Goal: Information Seeking & Learning: Learn about a topic

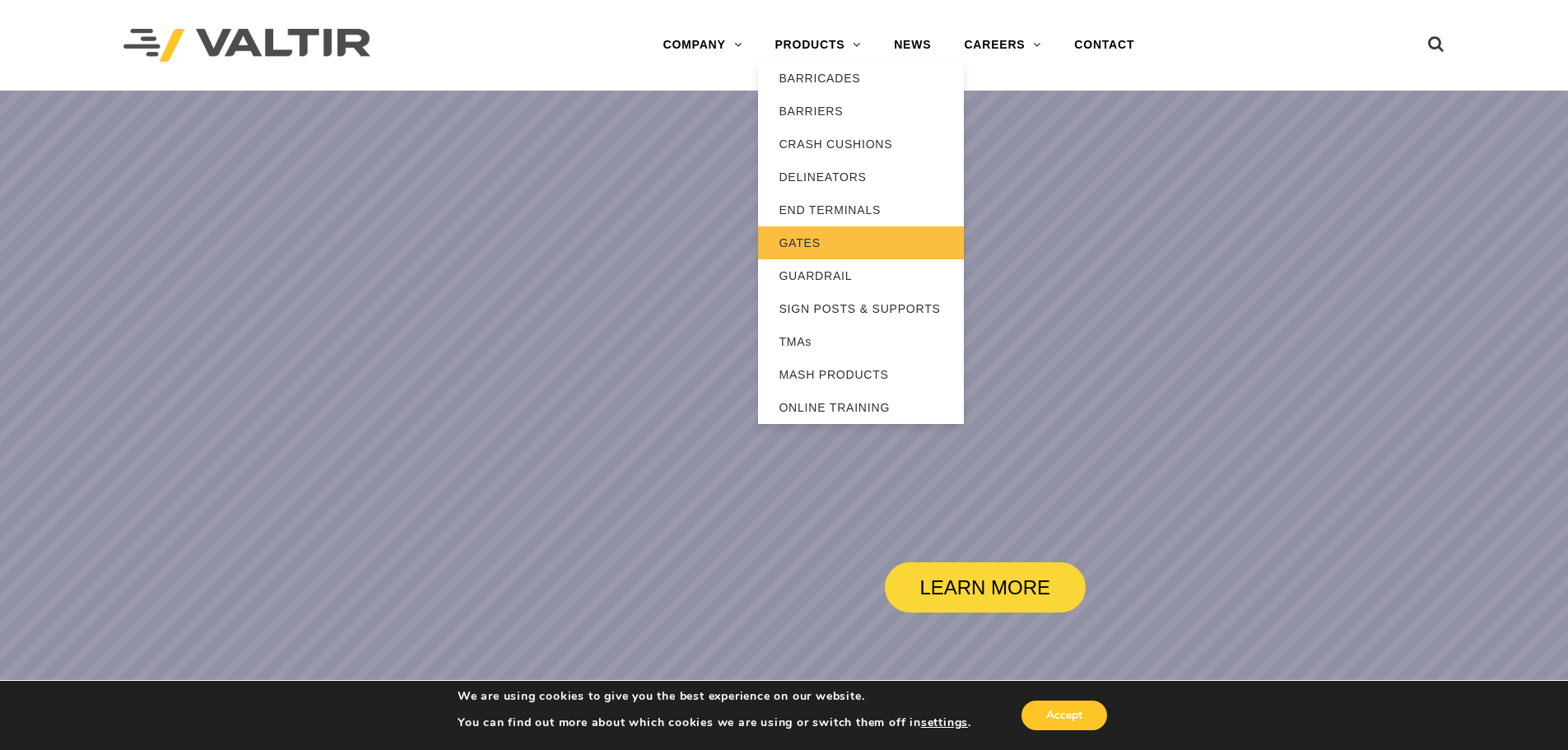
click at [814, 237] on link "GATES" at bounding box center [861, 242] width 206 height 33
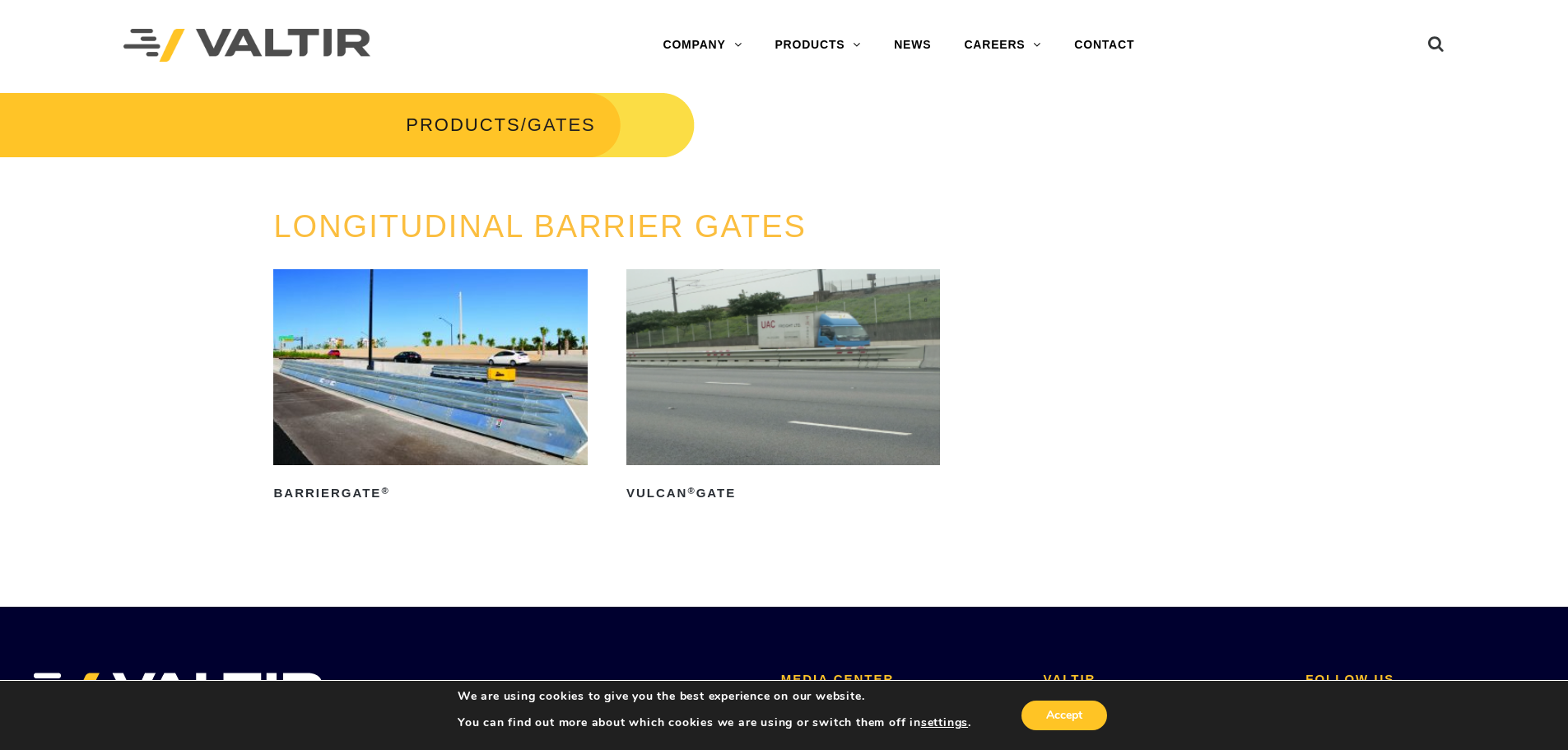
click at [422, 384] on img at bounding box center [430, 366] width 313 height 196
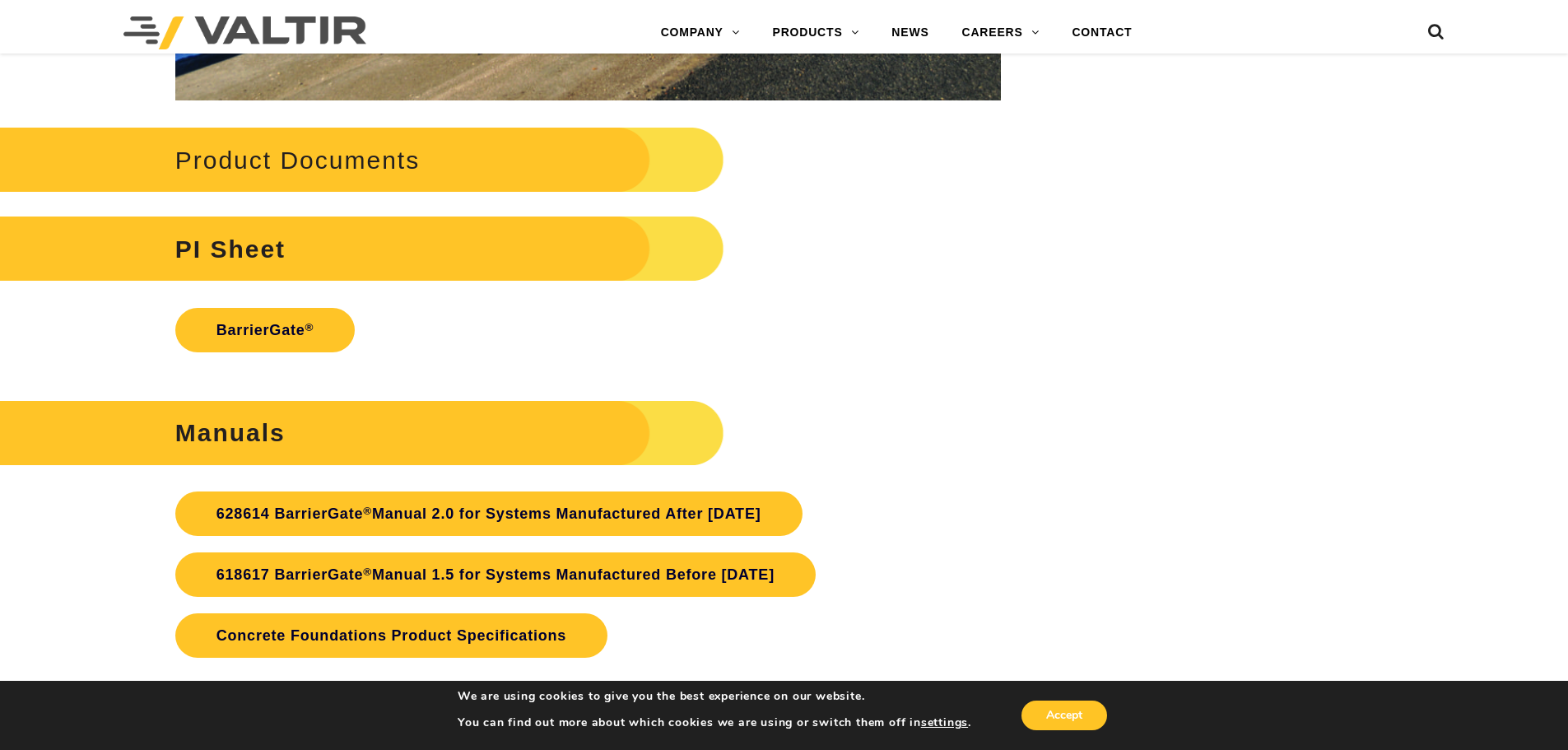
scroll to position [3867, 0]
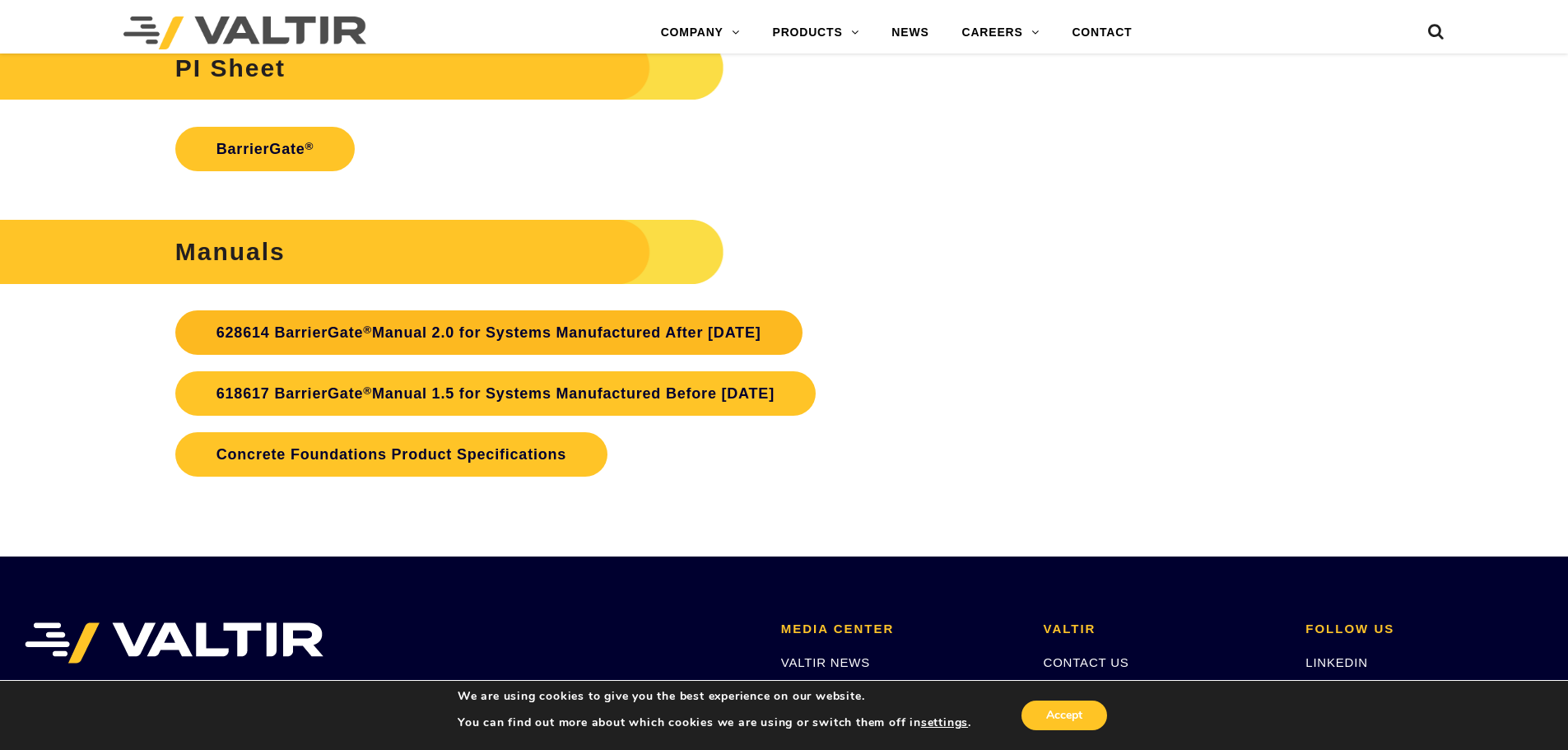
click at [793, 344] on link "628614 BarrierGate ® Manual 2.0 for Systems Manufactured After January 2024" at bounding box center [489, 332] width 627 height 45
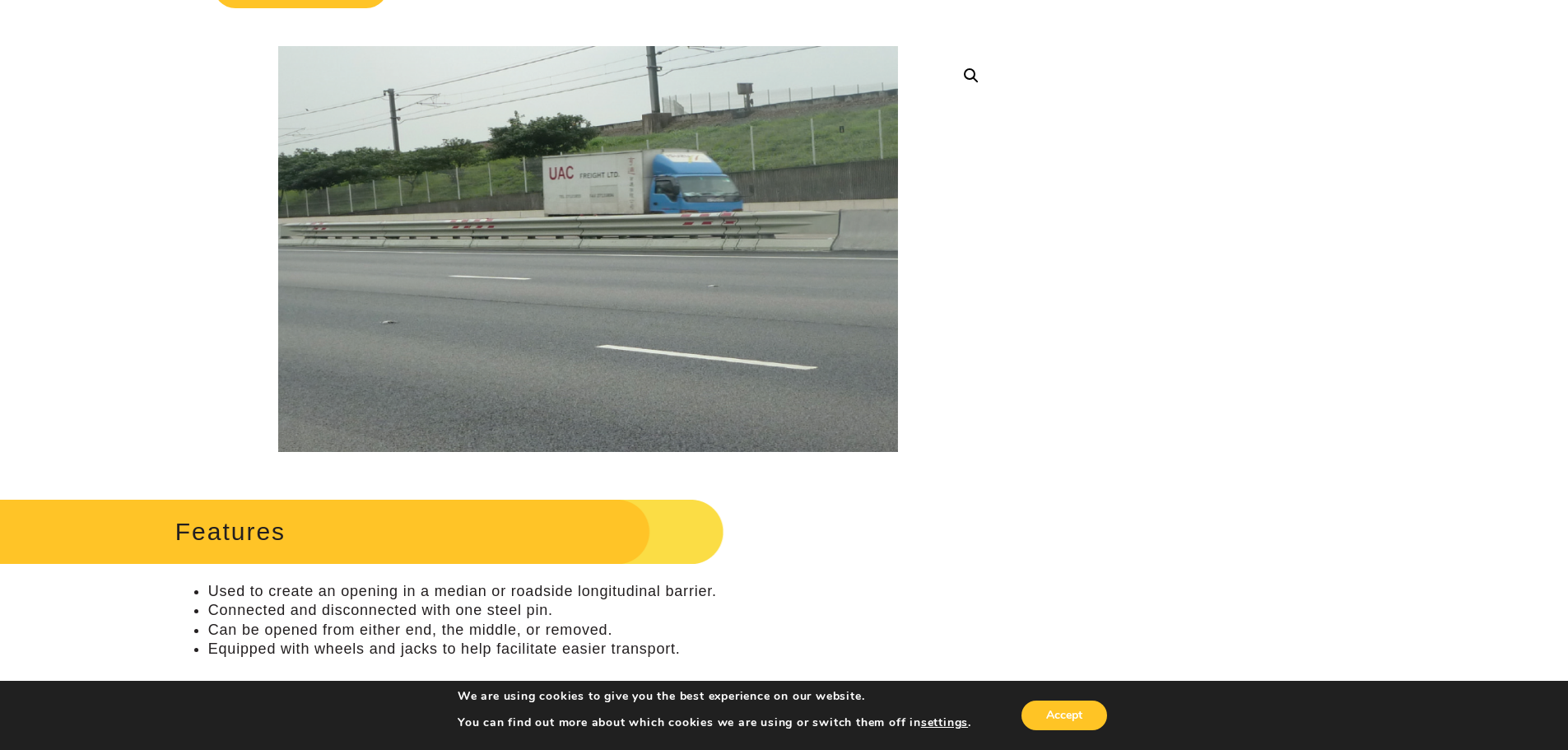
scroll to position [83, 0]
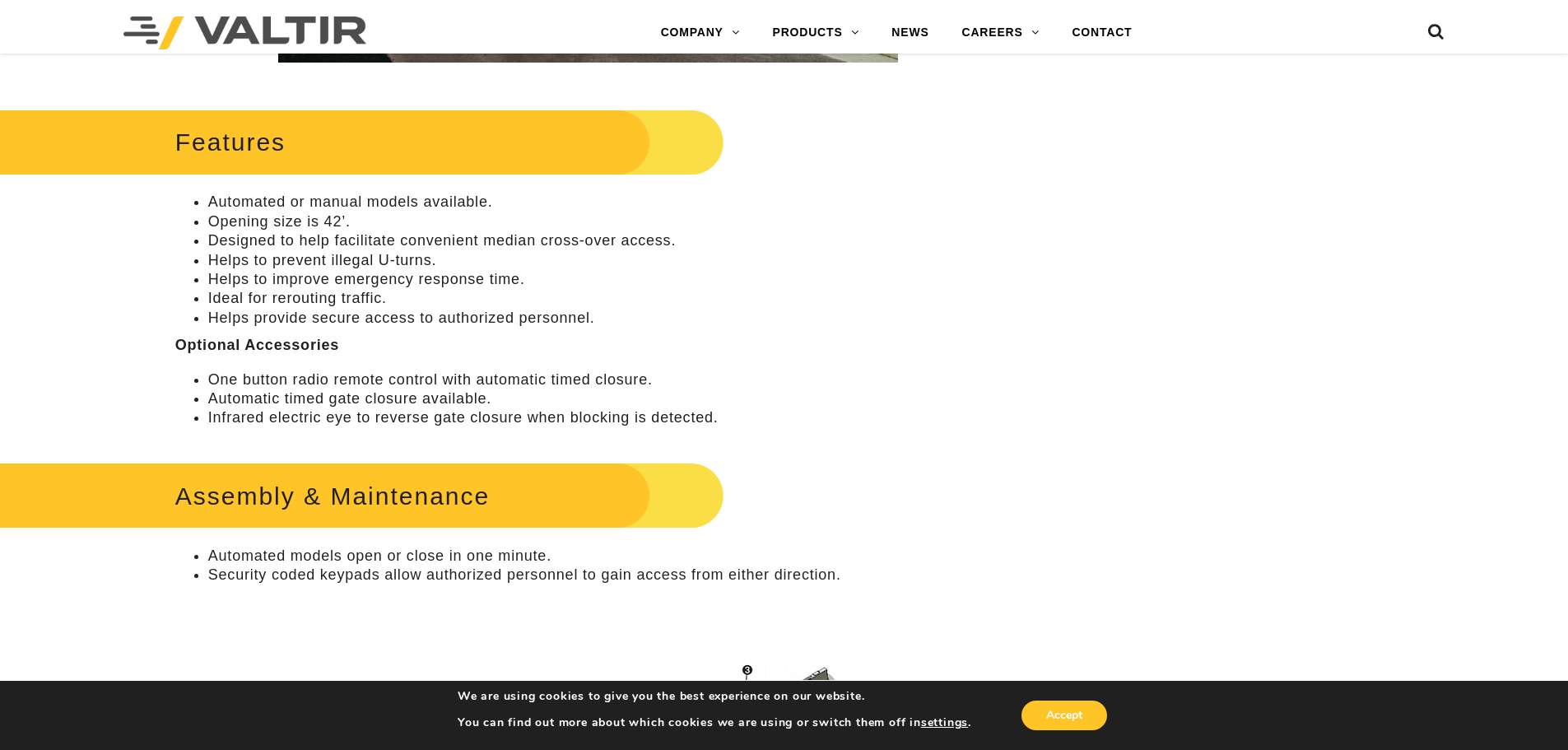
scroll to position [823, 0]
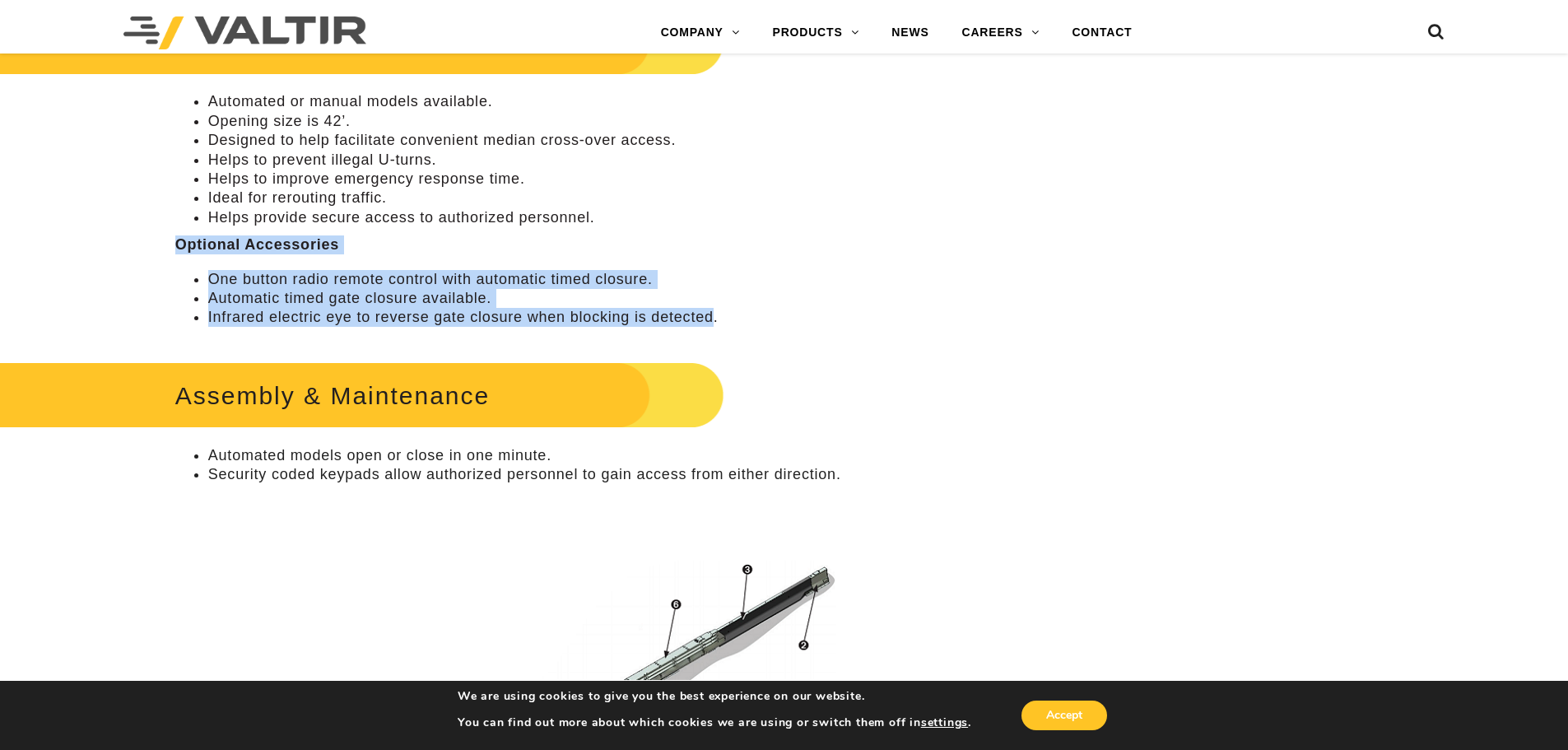
drag, startPoint x: 173, startPoint y: 245, endPoint x: 715, endPoint y: 316, distance: 546.6
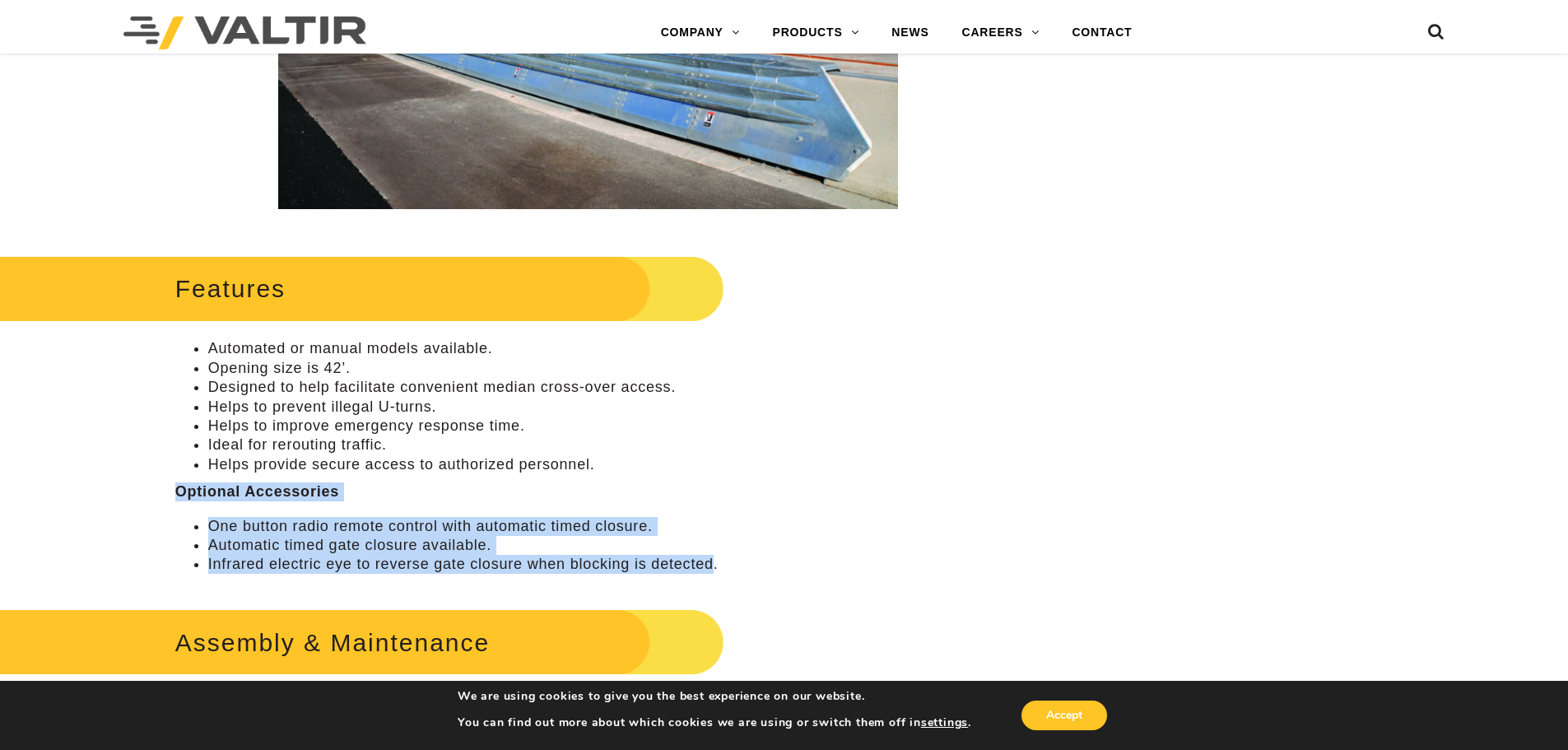
scroll to position [329, 0]
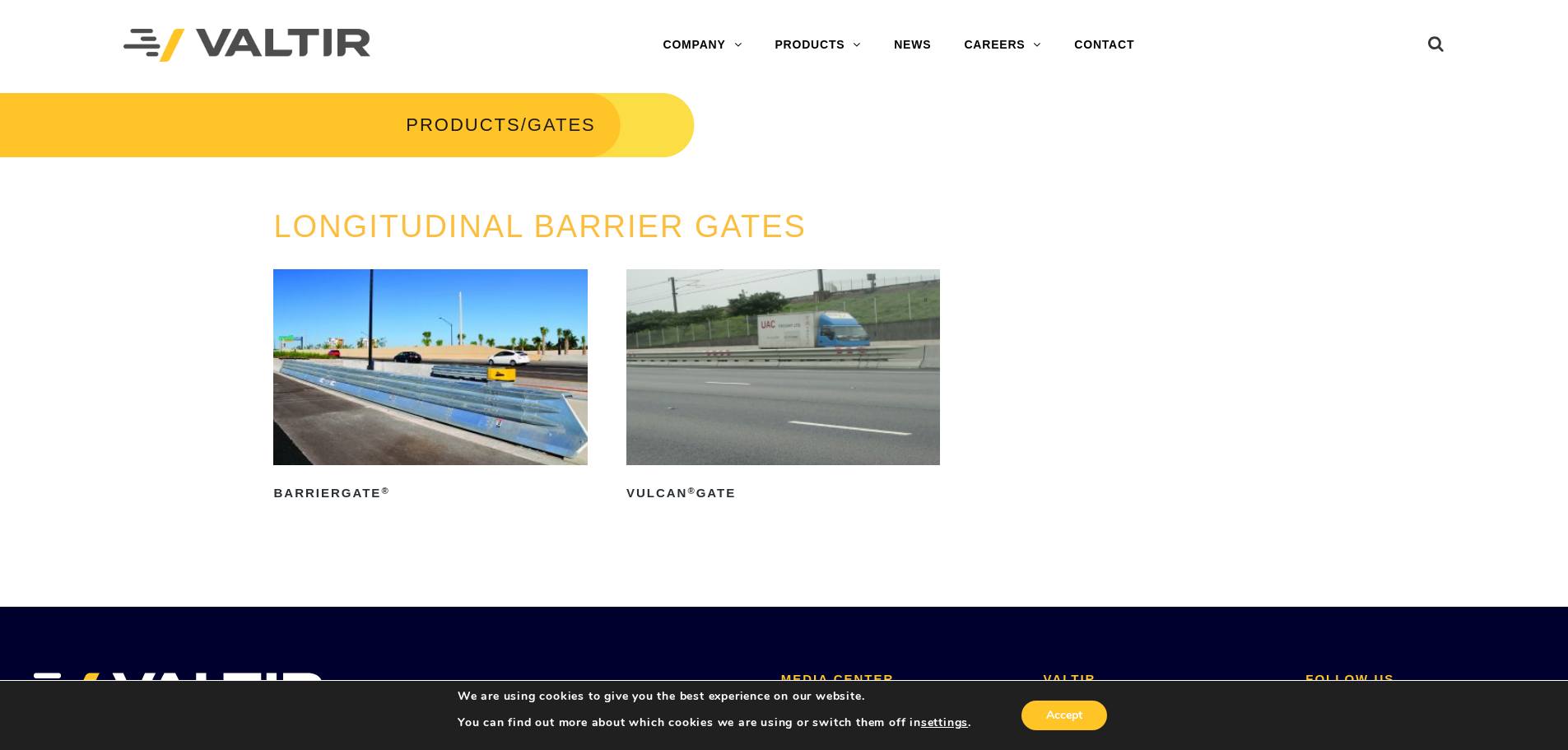
click at [364, 392] on img at bounding box center [430, 366] width 313 height 196
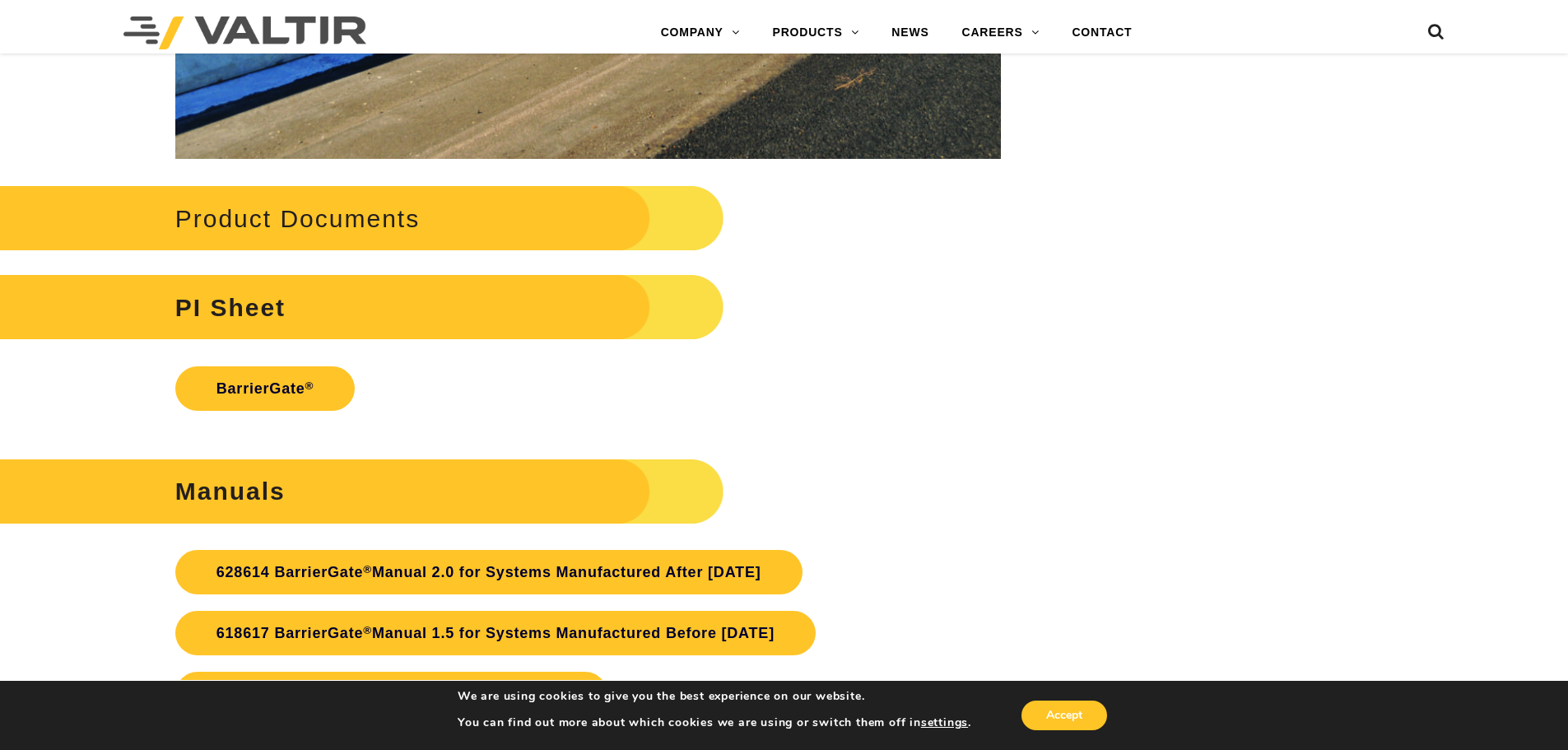
scroll to position [3867, 0]
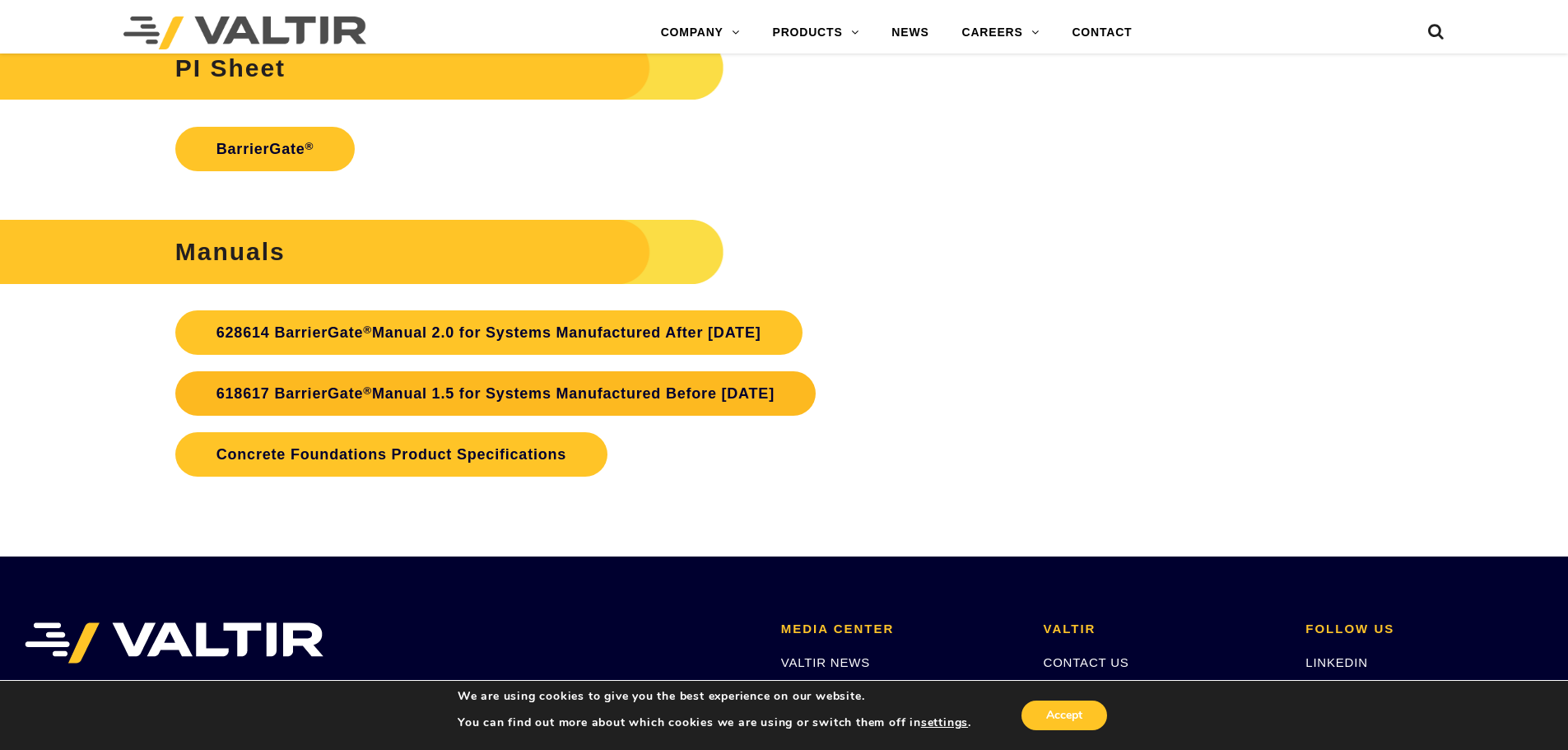
click at [778, 404] on link "618617 BarrierGate ® Manual 1.5 for Systems Manufactured Before [DATE]" at bounding box center [495, 393] width 641 height 45
